Goal: Check status: Check status

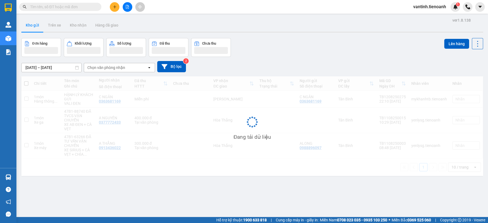
click at [74, 7] on input "text" at bounding box center [62, 7] width 65 height 6
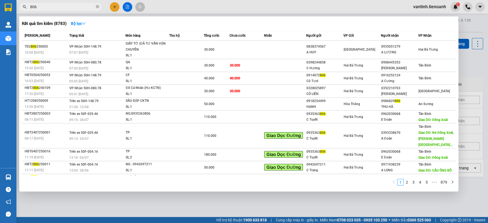
click at [88, 8] on input "806" at bounding box center [62, 7] width 65 height 6
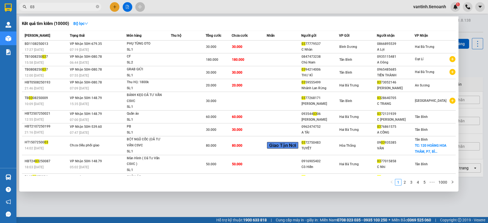
type input "0"
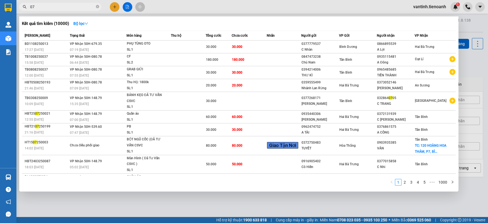
type input "076"
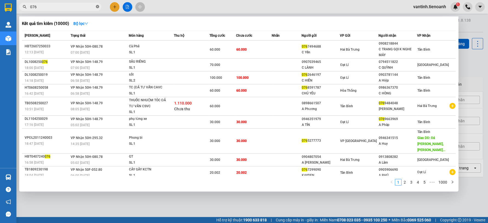
click at [97, 7] on icon "close-circle" at bounding box center [97, 6] width 3 height 3
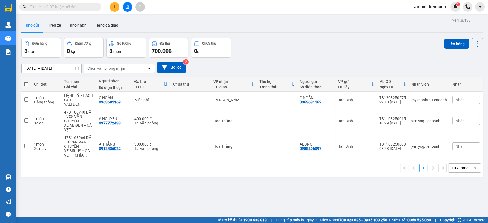
click at [80, 7] on input "text" at bounding box center [62, 7] width 65 height 6
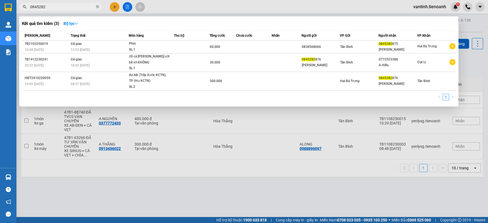
type input "0845282"
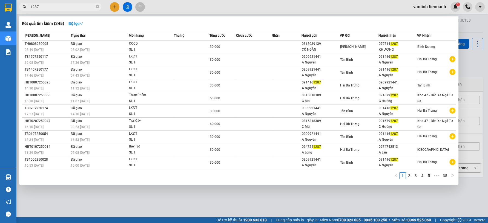
type input "1287"
